Goal: Navigation & Orientation: Find specific page/section

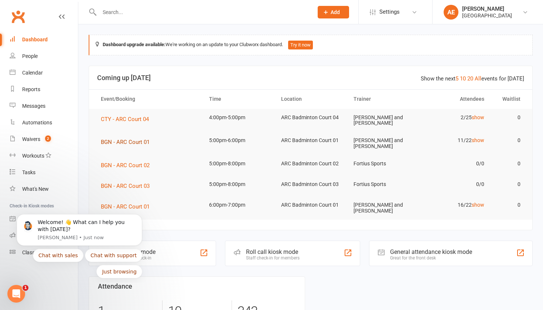
click at [140, 138] on button "BGN - ARC Court 01" at bounding box center [128, 142] width 54 height 9
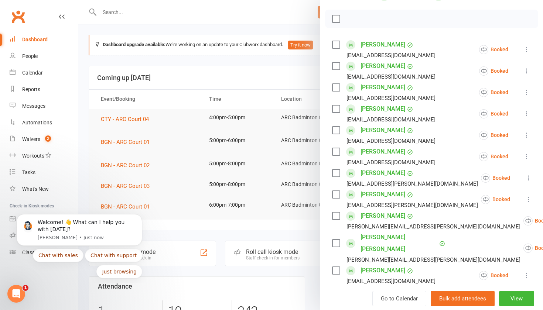
scroll to position [99, 0]
click at [370, 45] on link "Alizeh Erum Ahmed" at bounding box center [383, 44] width 45 height 12
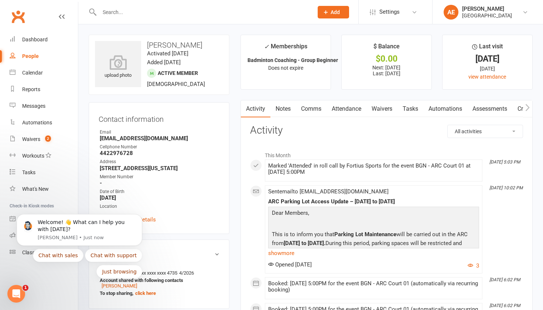
click at [313, 109] on link "Comms" at bounding box center [311, 109] width 31 height 17
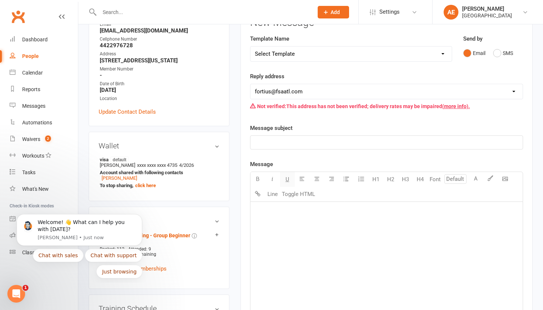
scroll to position [109, 0]
click at [280, 208] on p "﻿" at bounding box center [386, 211] width 263 height 9
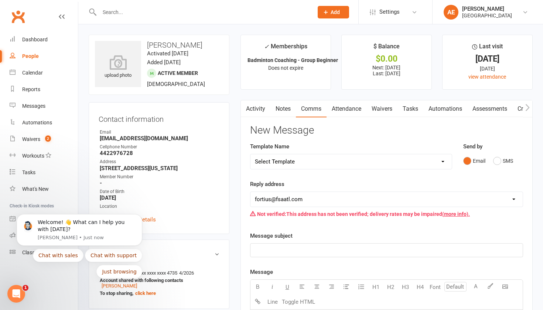
scroll to position [0, 0]
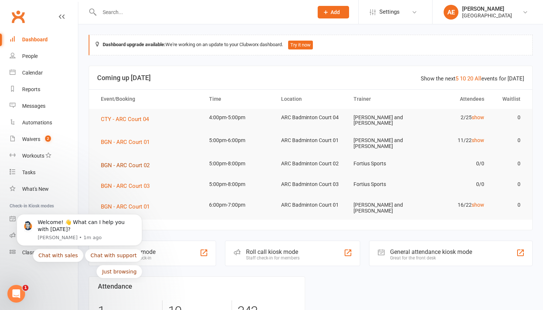
click at [142, 167] on span "BGN - ARC Court 02" at bounding box center [125, 165] width 49 height 7
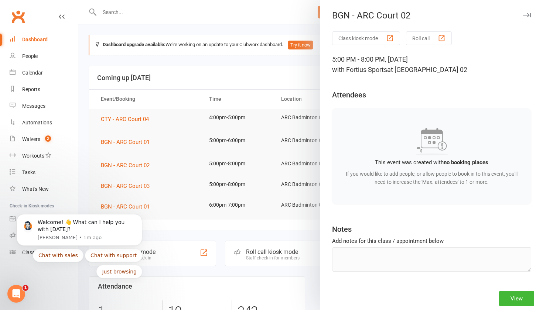
click at [265, 95] on div at bounding box center [310, 155] width 465 height 310
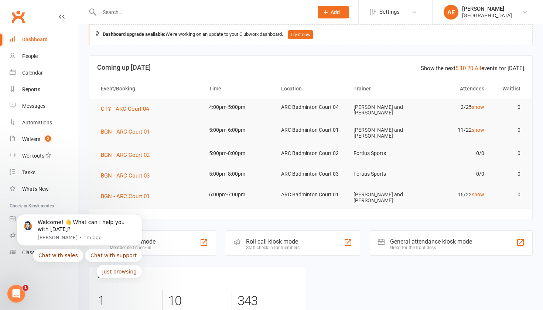
scroll to position [11, 0]
click at [21, 71] on link "Calendar" at bounding box center [44, 73] width 68 height 17
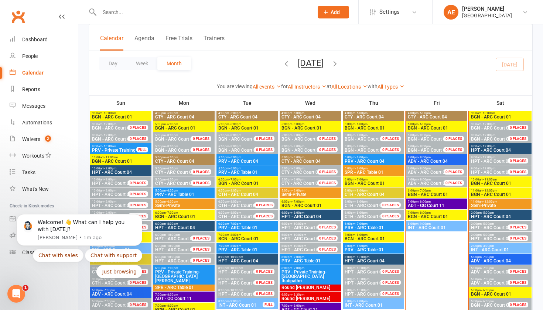
scroll to position [329, 0]
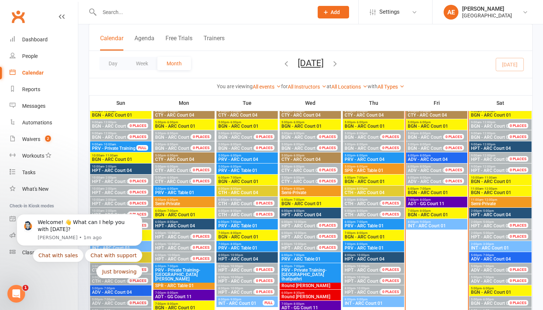
click at [420, 203] on span "Semi-Private" at bounding box center [500, 204] width 59 height 4
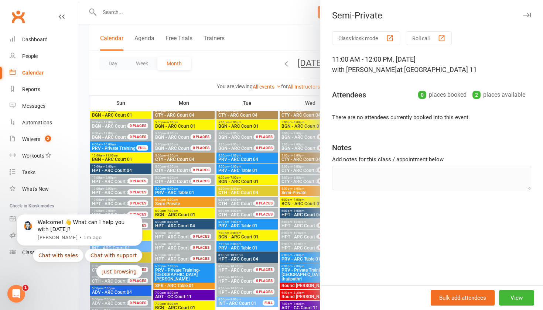
click at [308, 37] on div at bounding box center [310, 155] width 465 height 310
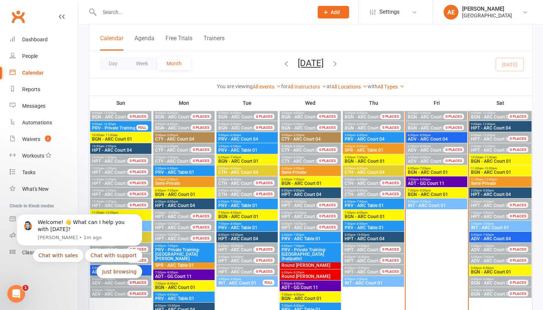
scroll to position [354, 0]
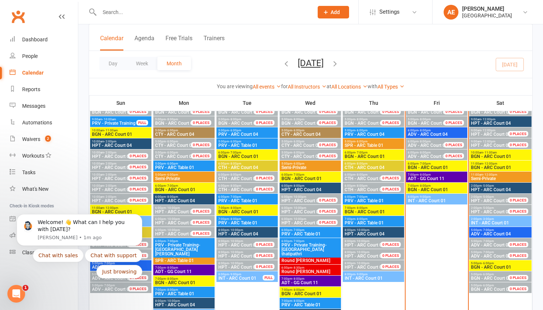
click at [420, 262] on span "- 6:00pm" at bounding box center [488, 263] width 12 height 3
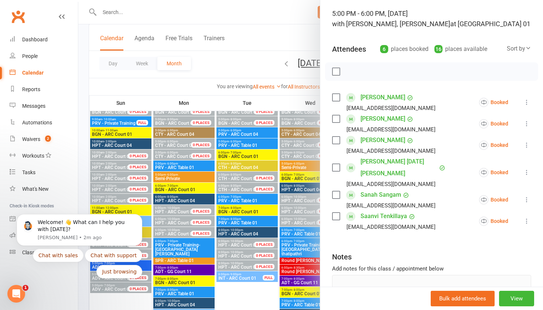
scroll to position [50, 0]
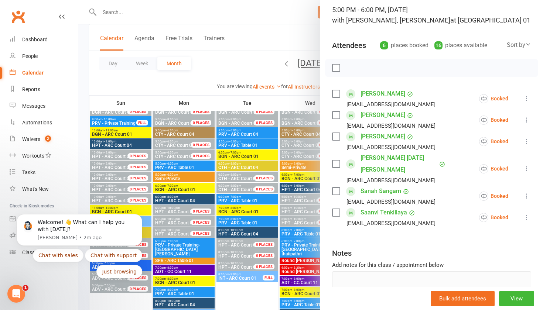
click at [313, 35] on div at bounding box center [310, 155] width 465 height 310
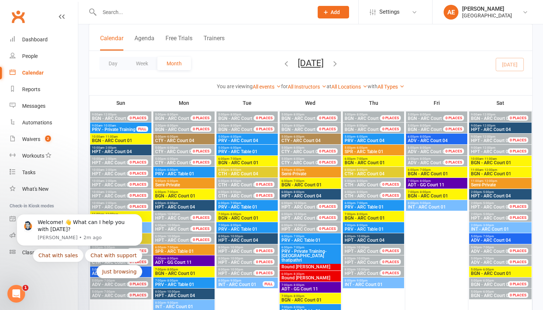
scroll to position [599, 0]
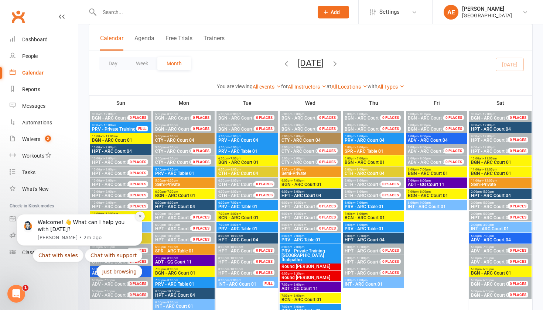
click at [140, 217] on icon "Dismiss notification" at bounding box center [140, 216] width 3 height 3
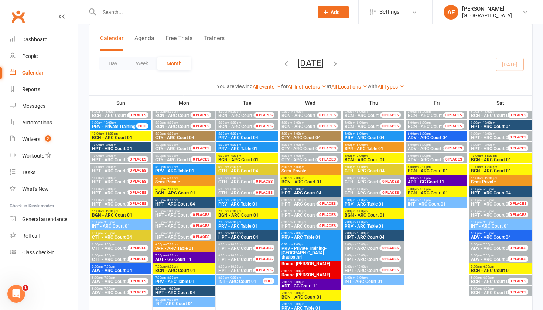
scroll to position [853, 0]
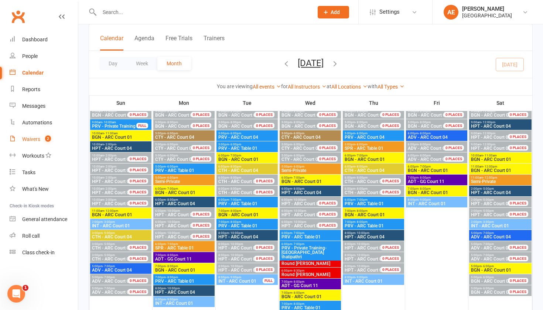
click at [37, 142] on div "Waivers" at bounding box center [31, 139] width 18 height 6
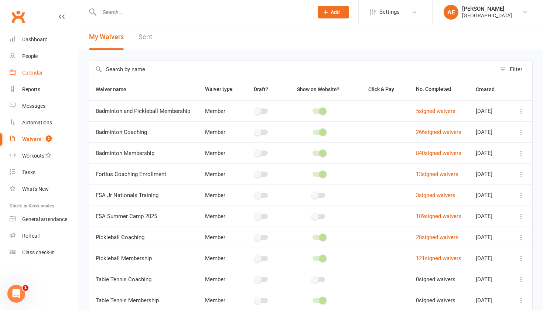
click at [30, 71] on div "Calendar" at bounding box center [32, 73] width 21 height 6
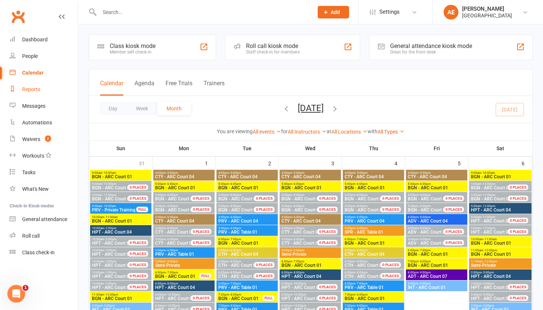
click at [30, 92] on div "Reports" at bounding box center [31, 89] width 18 height 6
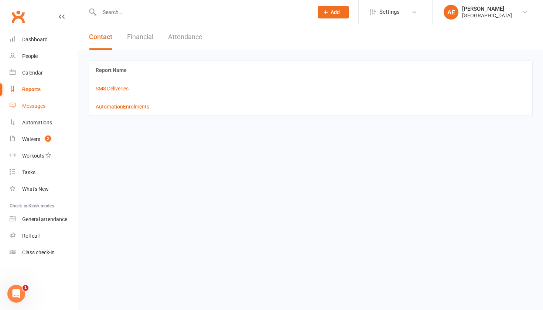
click at [38, 105] on div "Messages" at bounding box center [33, 106] width 23 height 6
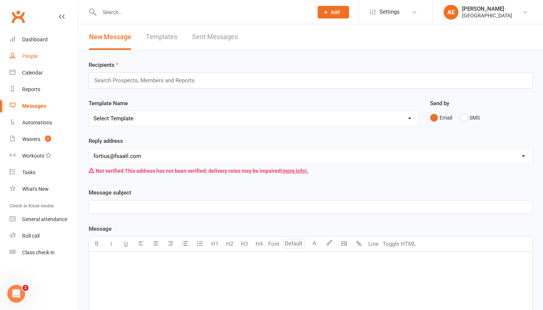
click at [51, 59] on link "People" at bounding box center [44, 56] width 68 height 17
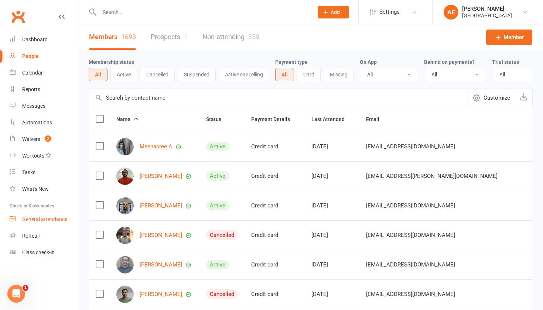
click at [51, 221] on div "General attendance" at bounding box center [44, 220] width 45 height 6
click at [29, 35] on link "Dashboard" at bounding box center [44, 39] width 68 height 17
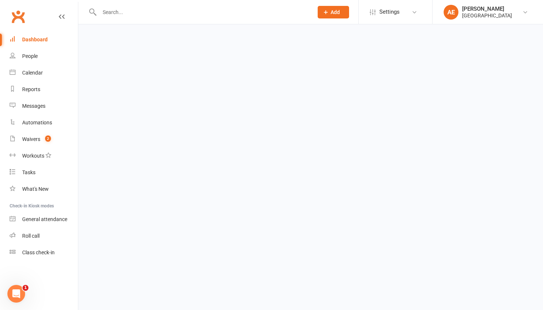
click at [44, 45] on link "Dashboard" at bounding box center [44, 39] width 68 height 17
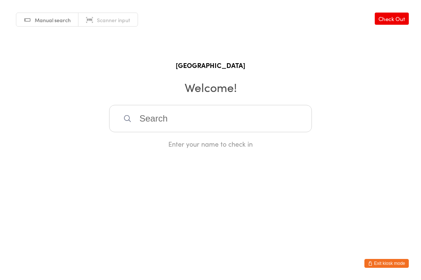
click at [380, 266] on button "Exit kiosk mode" at bounding box center [386, 263] width 44 height 9
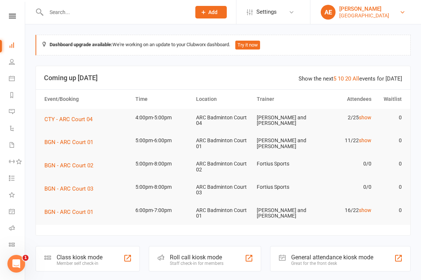
click at [363, 10] on div "Antonio Emanuel" at bounding box center [364, 9] width 50 height 7
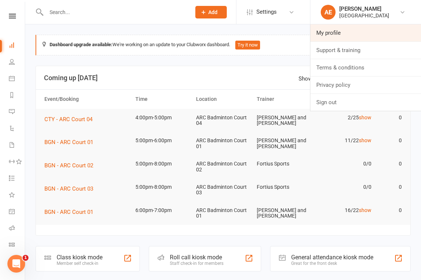
click at [355, 33] on link "My profile" at bounding box center [365, 32] width 110 height 17
